Goal: Transaction & Acquisition: Purchase product/service

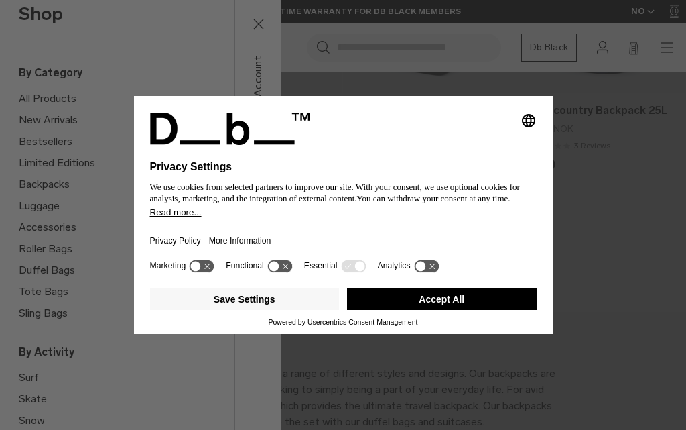
click at [447, 292] on button "Accept All" at bounding box center [442, 298] width 190 height 21
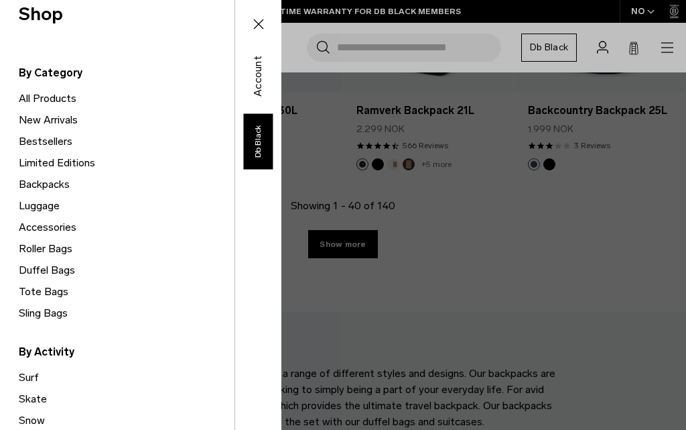
click at [46, 201] on link "Luggage" at bounding box center [127, 205] width 216 height 21
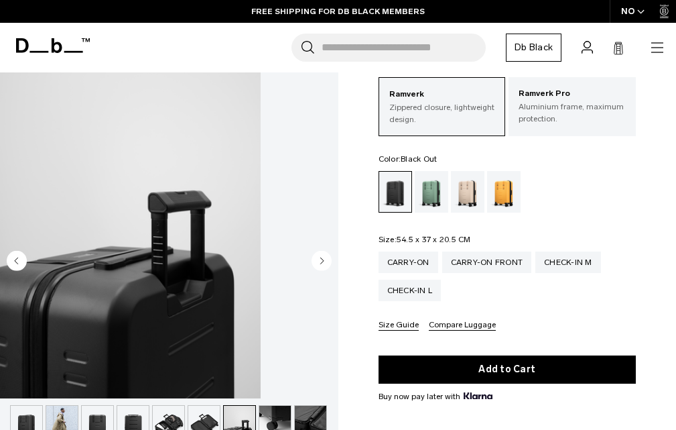
scroll to position [506, 0]
click at [295, 405] on img "button" at bounding box center [310, 424] width 31 height 39
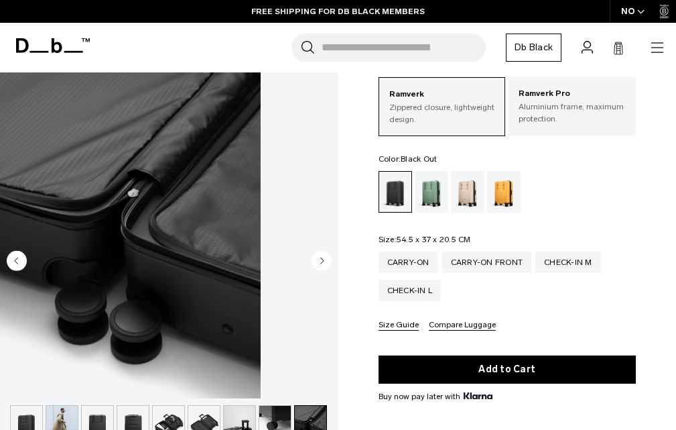
scroll to position [70, 0]
click at [330, 405] on img "button" at bounding box center [345, 424] width 31 height 39
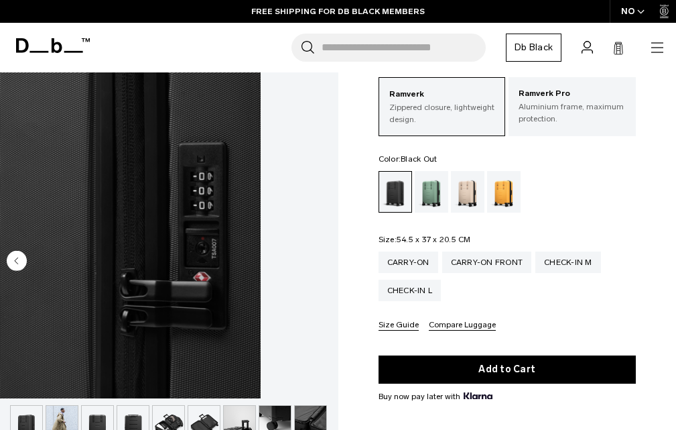
scroll to position [0, 0]
